Goal: Task Accomplishment & Management: Complete application form

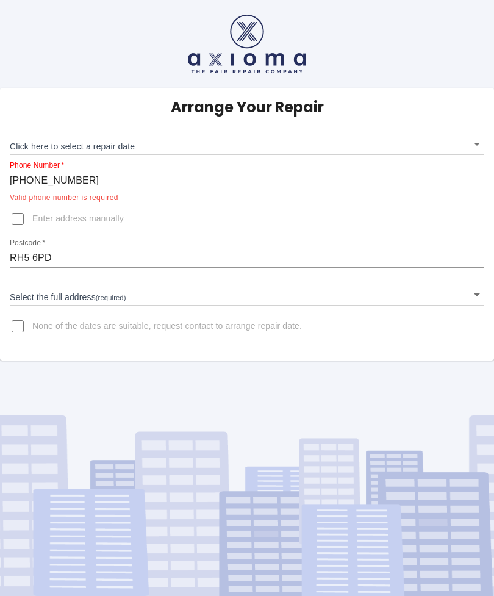
click at [102, 146] on body "Arrange Your Repair Click here to select a repair date ​ Phone Number   * [PHON…" at bounding box center [247, 298] width 494 height 596
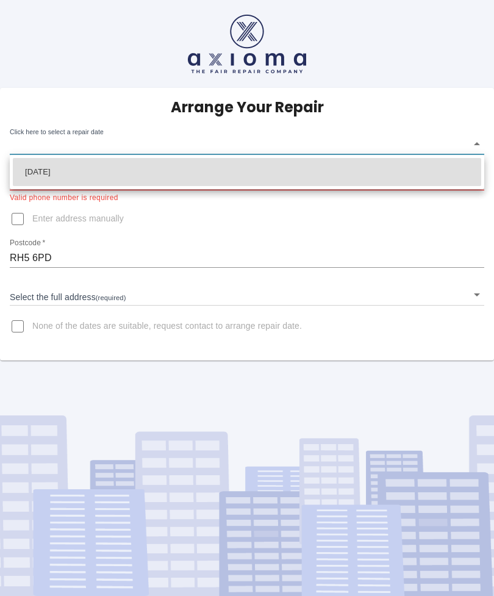
click at [178, 184] on li "[DATE]" at bounding box center [247, 172] width 469 height 28
type input "[DATE]T00:00:00.000Z"
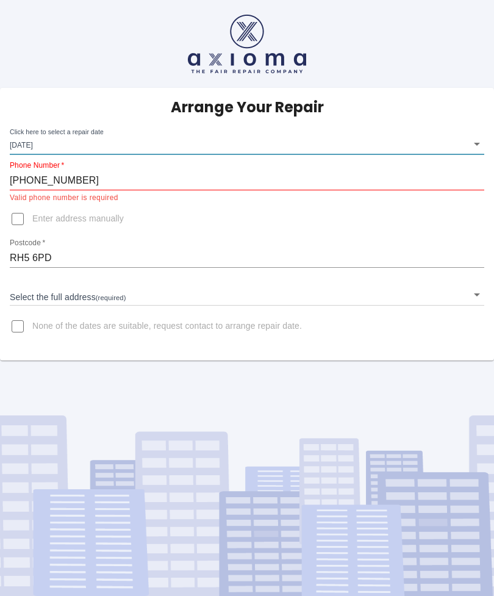
click at [77, 298] on body "Arrange Your Repair Click here to select a repair date [DATE] [DATE]T00:00:00.0…" at bounding box center [247, 298] width 494 height 596
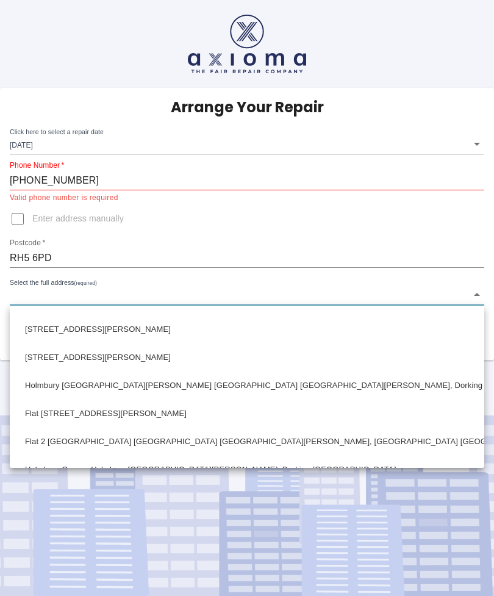
scroll to position [49, 0]
click at [332, 345] on li "[STREET_ADDRESS][PERSON_NAME]" at bounding box center [247, 358] width 469 height 28
type input "[STREET_ADDRESS][PERSON_NAME]"
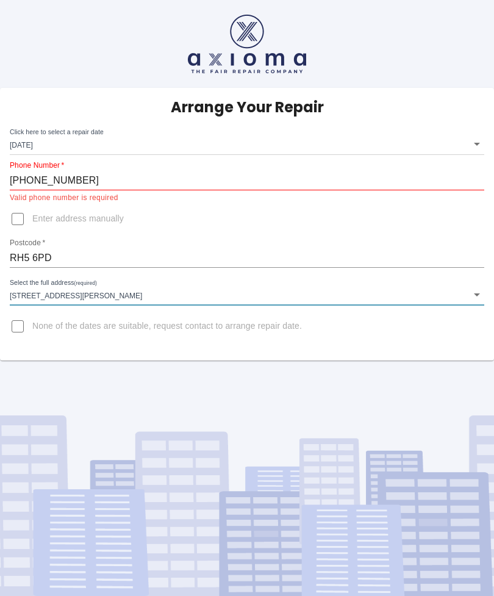
click at [300, 296] on body "Arrange Your Repair Click here to select a repair date [DATE] [DATE]T00:00:00.0…" at bounding box center [247, 298] width 494 height 596
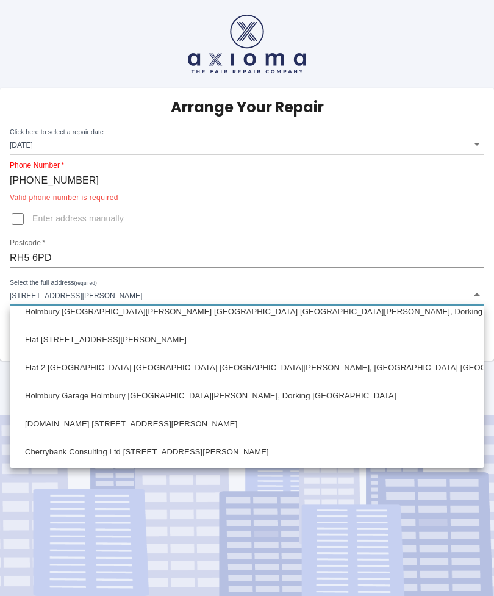
scroll to position [136, 0]
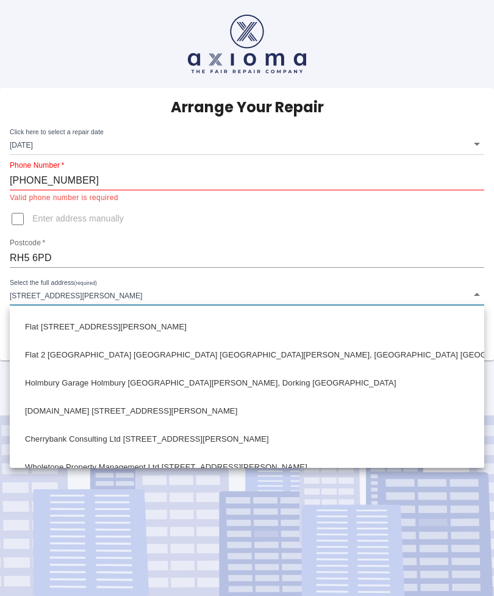
click at [397, 255] on div at bounding box center [247, 298] width 494 height 596
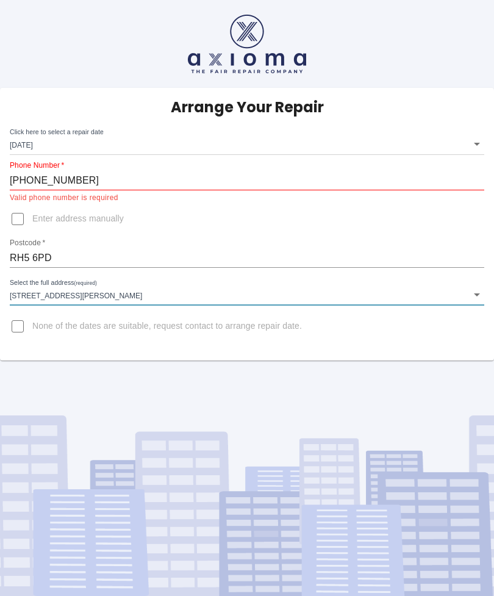
click at [132, 303] on body "Arrange Your Repair Click here to select a repair date [DATE] [DATE]T00:00:00.0…" at bounding box center [247, 298] width 494 height 596
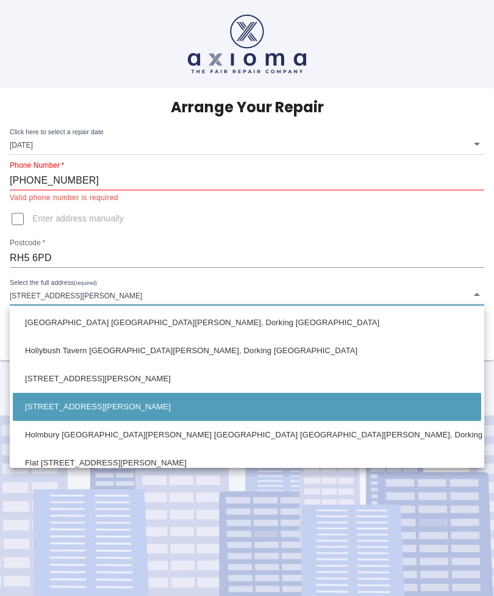
scroll to position [0, 0]
click at [295, 294] on div at bounding box center [247, 298] width 494 height 596
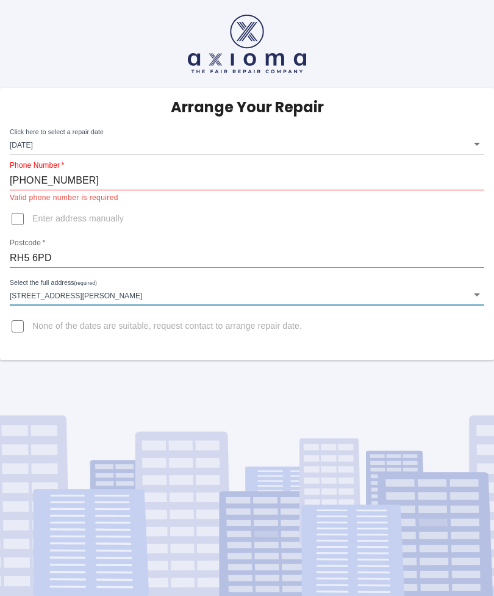
click at [276, 300] on body "Arrange Your Repair Click here to select a repair date [DATE] [DATE]T00:00:00.0…" at bounding box center [247, 298] width 494 height 596
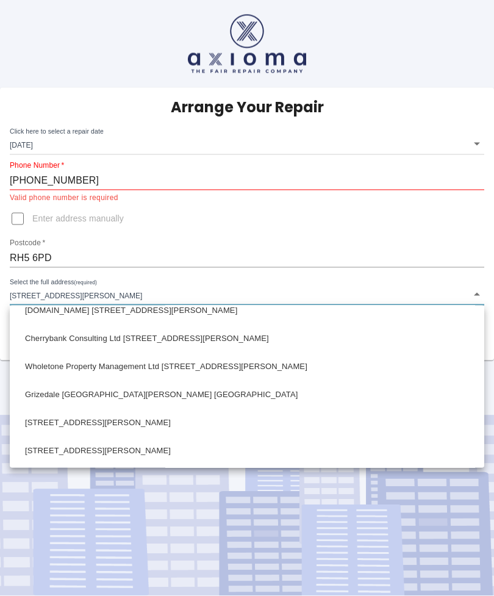
scroll to position [4, 0]
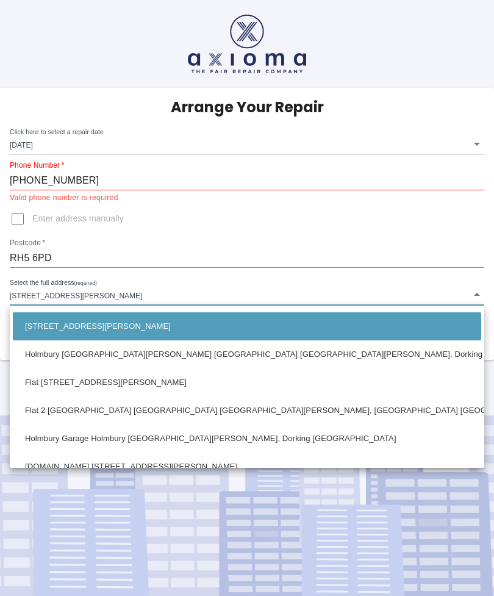
click at [402, 264] on div at bounding box center [247, 298] width 494 height 596
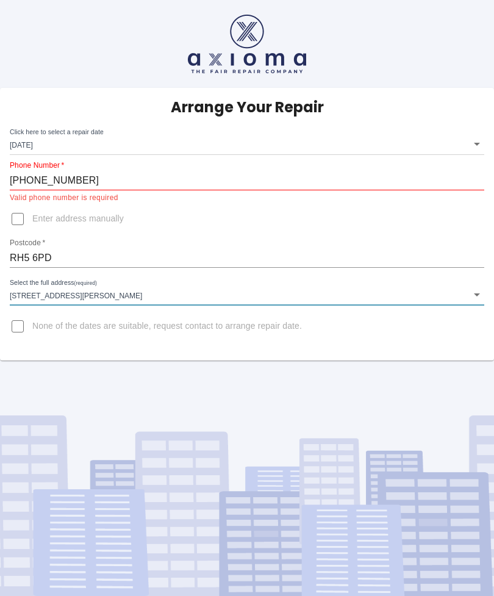
scroll to position [0, 0]
click at [21, 213] on input "Enter address manually" at bounding box center [17, 218] width 29 height 29
checkbox input "true"
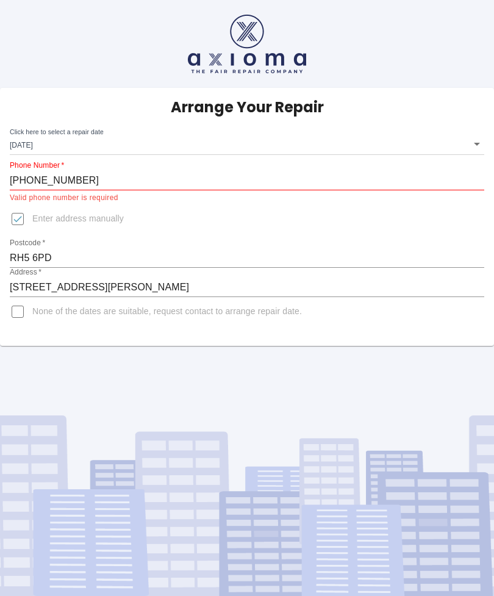
click at [303, 286] on input "[STREET_ADDRESS][PERSON_NAME]" at bounding box center [247, 288] width 475 height 20
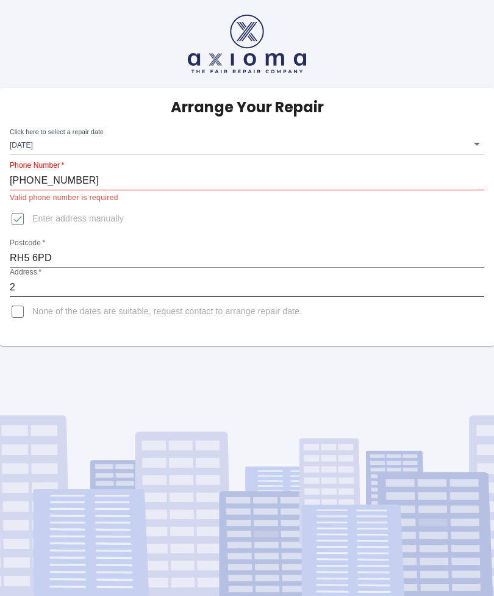
type input "2"
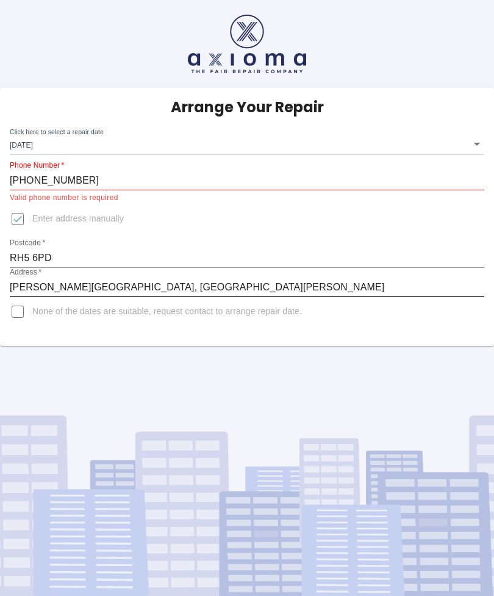
type input "[PERSON_NAME][GEOGRAPHIC_DATA], [GEOGRAPHIC_DATA][PERSON_NAME]."
